Goal: Task Accomplishment & Management: Use online tool/utility

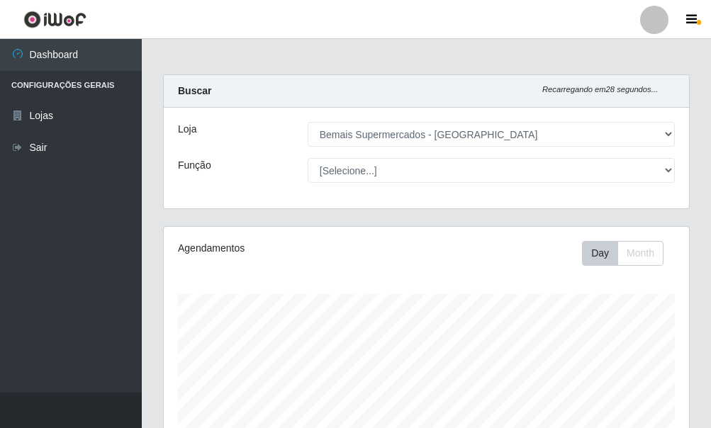
select select "249"
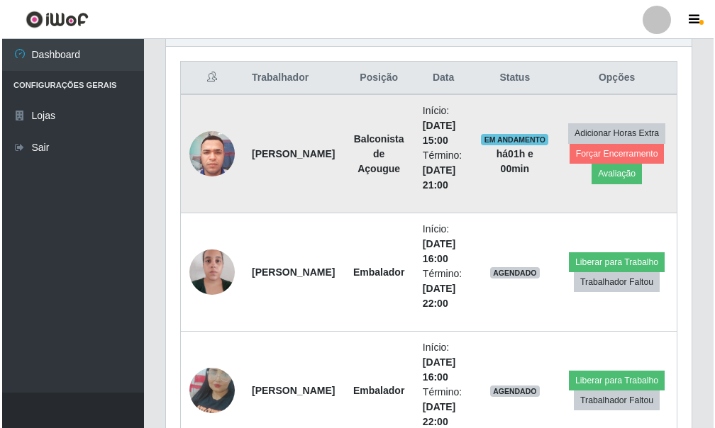
scroll to position [522, 0]
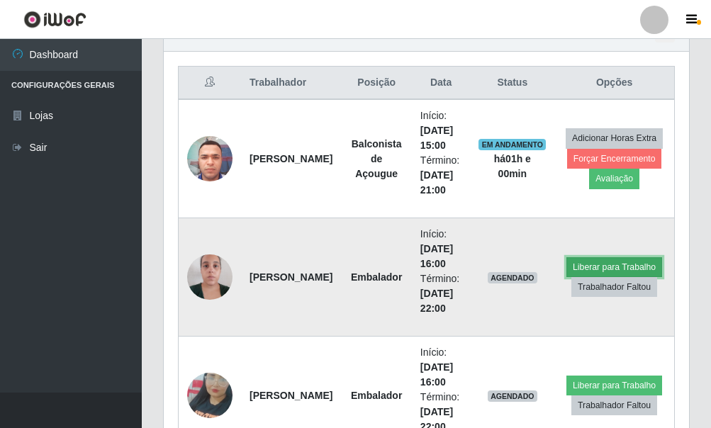
click at [589, 261] on button "Liberar para Trabalho" at bounding box center [615, 267] width 96 height 20
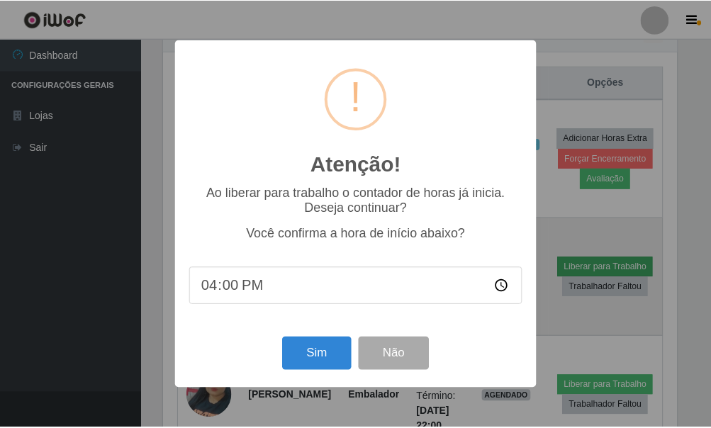
scroll to position [294, 517]
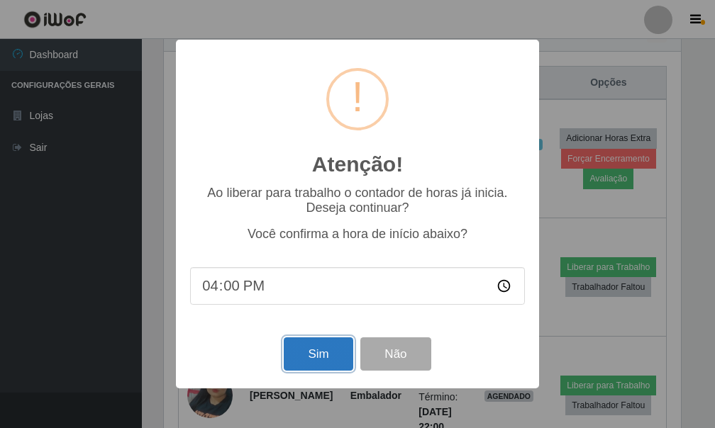
click at [328, 369] on button "Sim" at bounding box center [318, 354] width 69 height 33
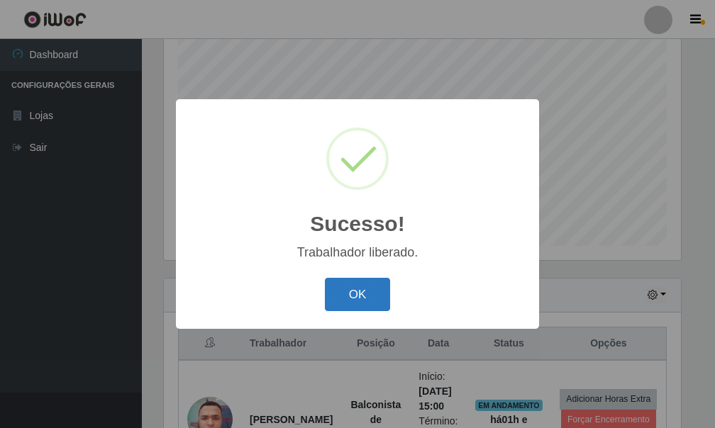
click at [355, 294] on button "OK" at bounding box center [358, 294] width 66 height 33
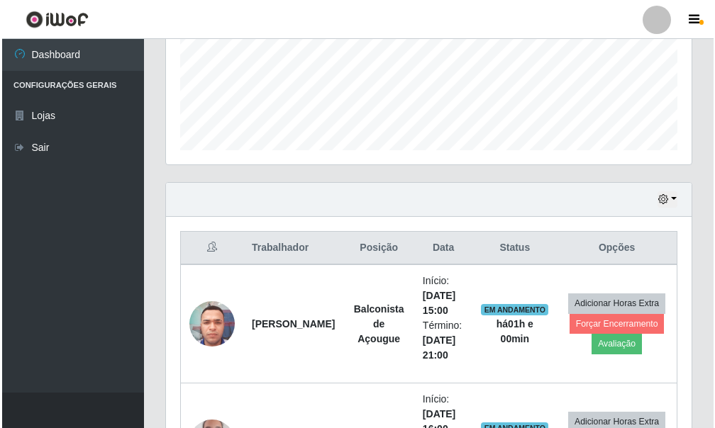
scroll to position [616, 0]
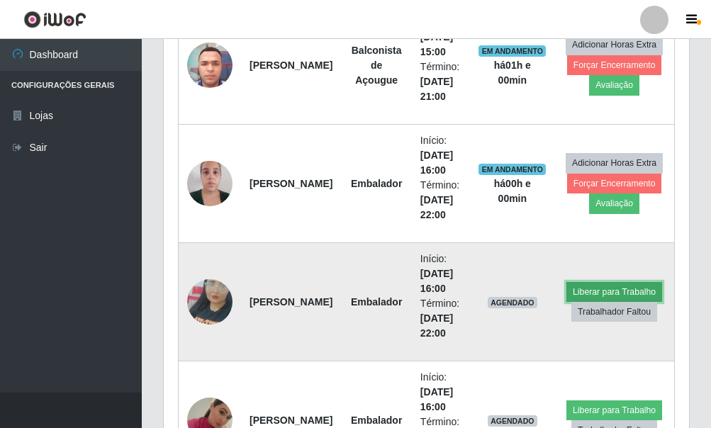
click at [589, 288] on button "Liberar para Trabalho" at bounding box center [615, 292] width 96 height 20
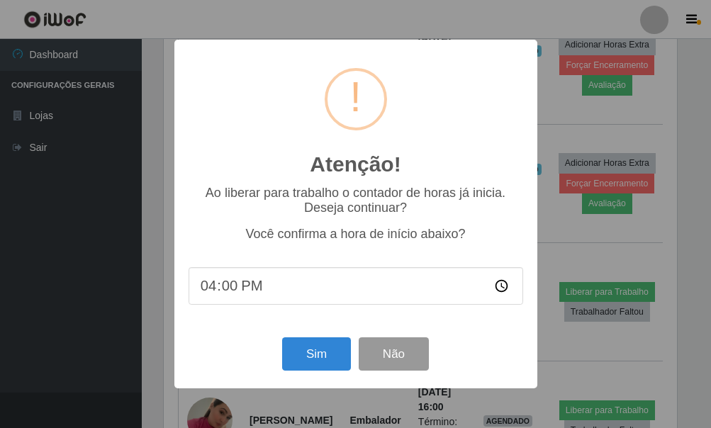
scroll to position [294, 517]
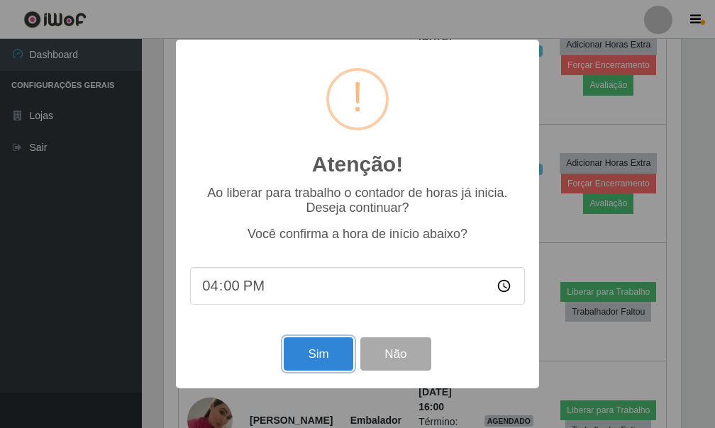
click at [322, 367] on button "Sim" at bounding box center [318, 354] width 69 height 33
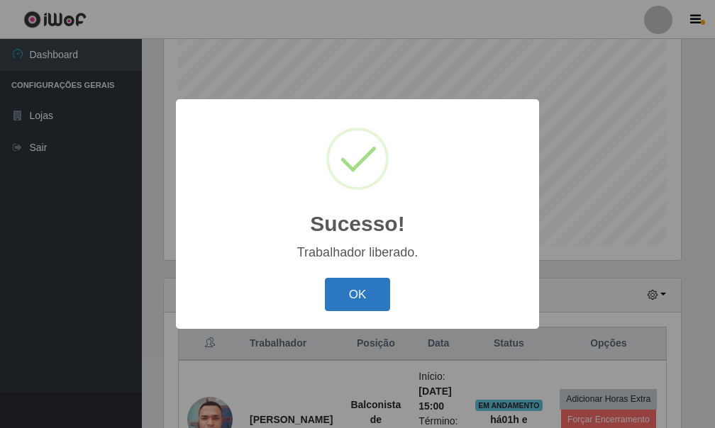
click at [351, 296] on button "OK" at bounding box center [358, 294] width 66 height 33
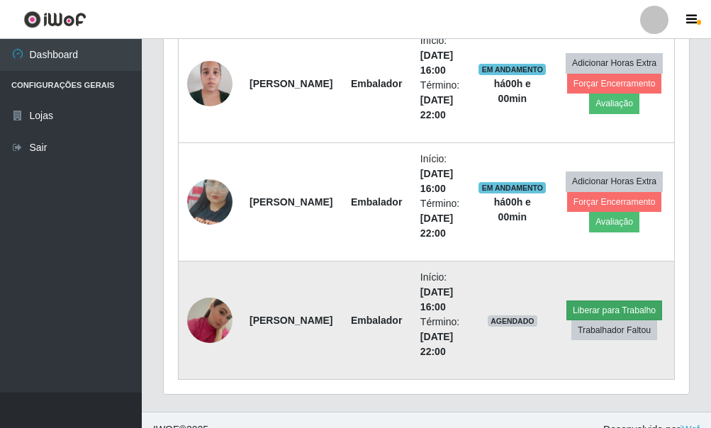
scroll to position [735, 0]
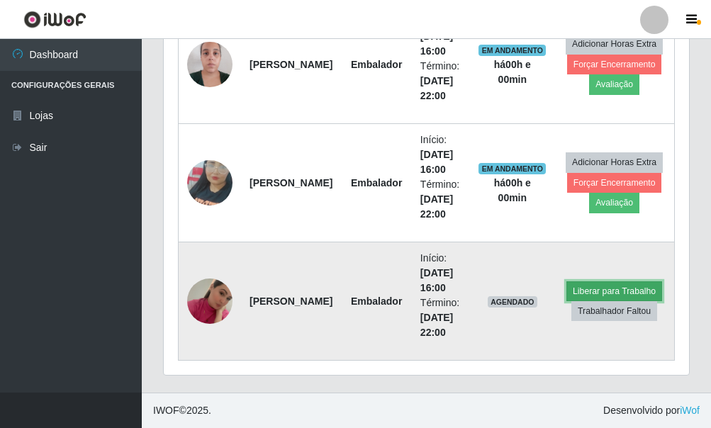
click at [599, 282] on button "Liberar para Trabalho" at bounding box center [615, 292] width 96 height 20
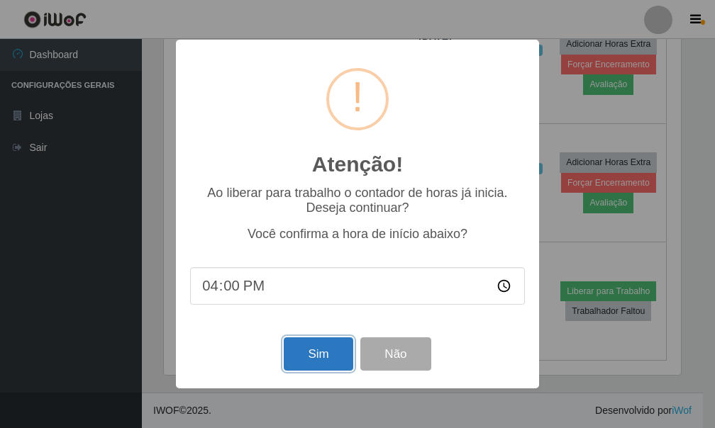
click at [299, 349] on button "Sim" at bounding box center [318, 354] width 69 height 33
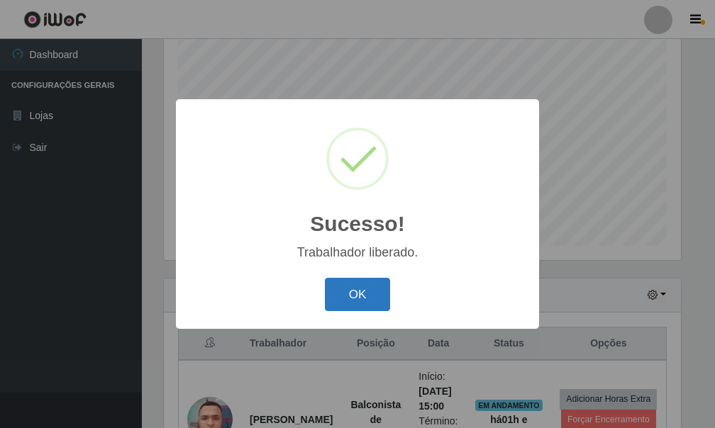
click at [363, 284] on button "OK" at bounding box center [358, 294] width 66 height 33
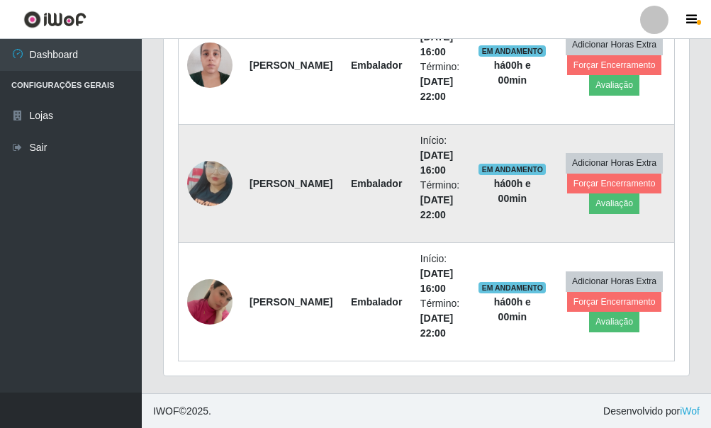
scroll to position [0, 0]
